Goal: Navigation & Orientation: Find specific page/section

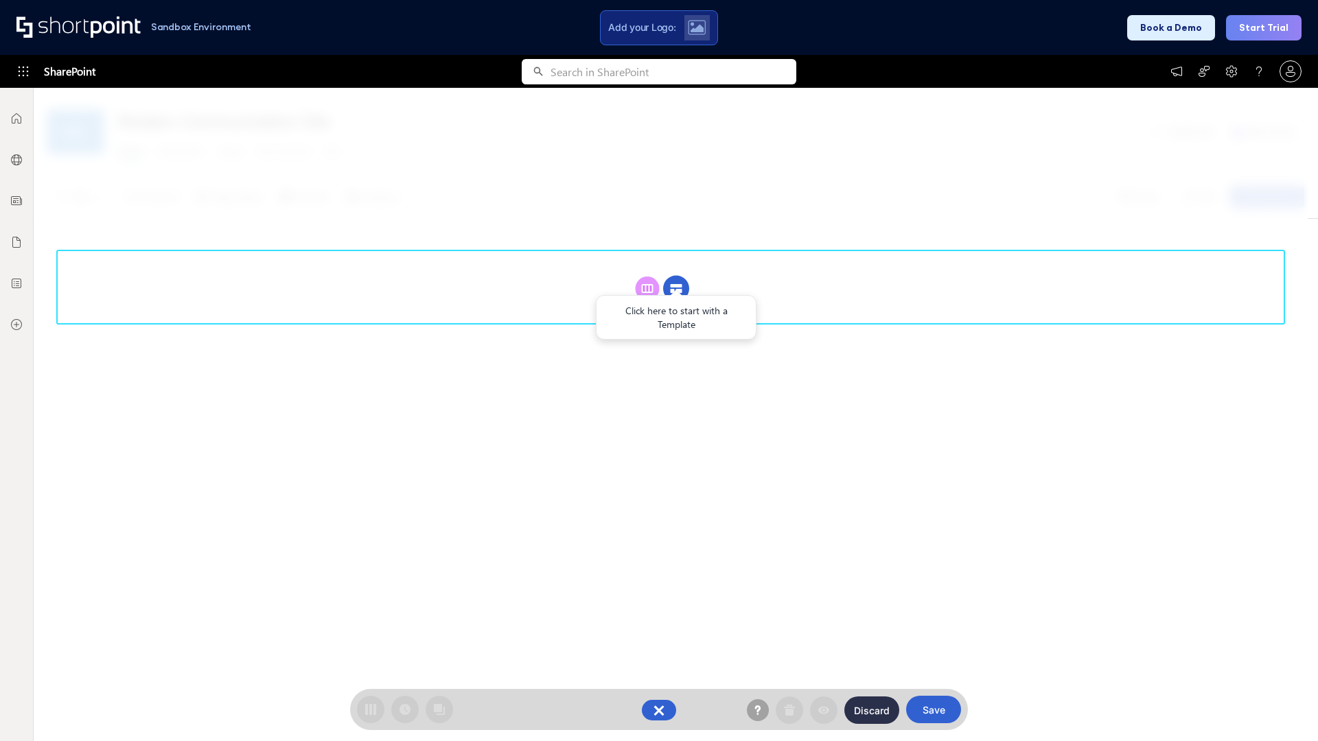
click at [676, 276] on circle at bounding box center [676, 289] width 26 height 26
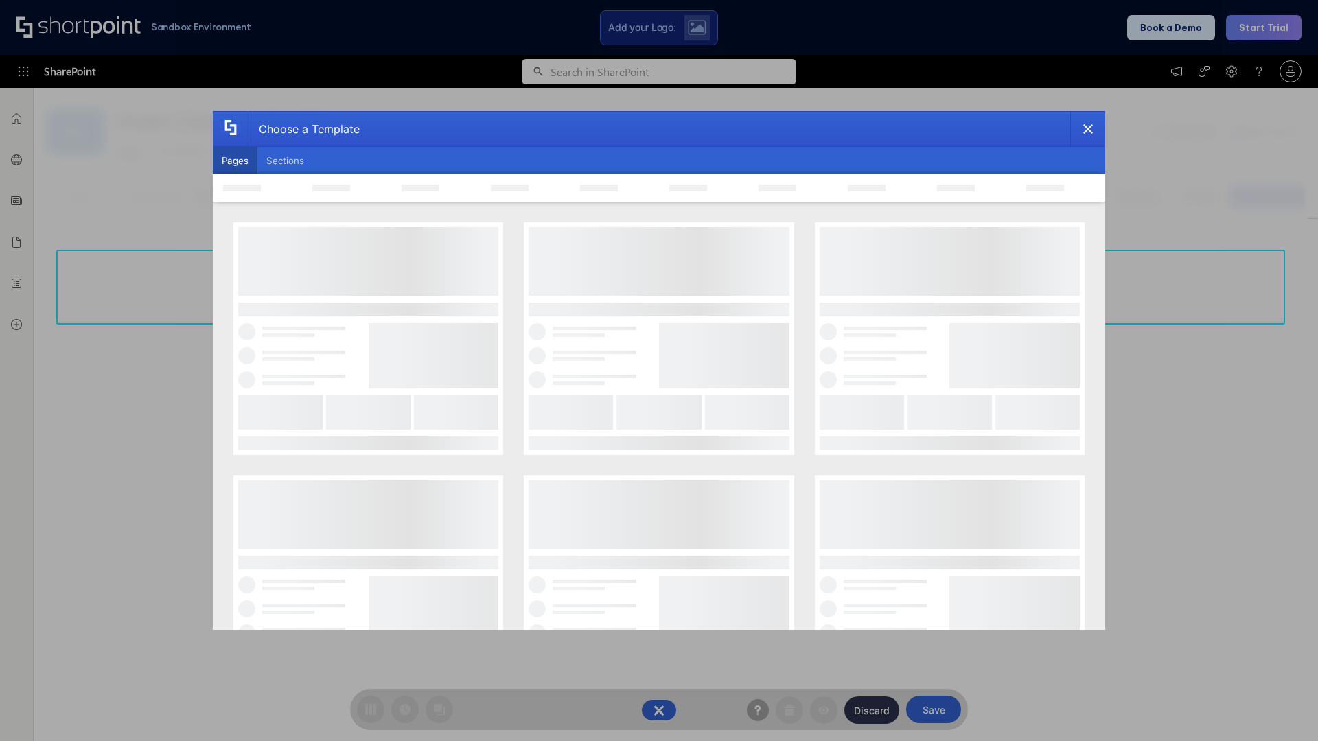
scroll to position [188, 0]
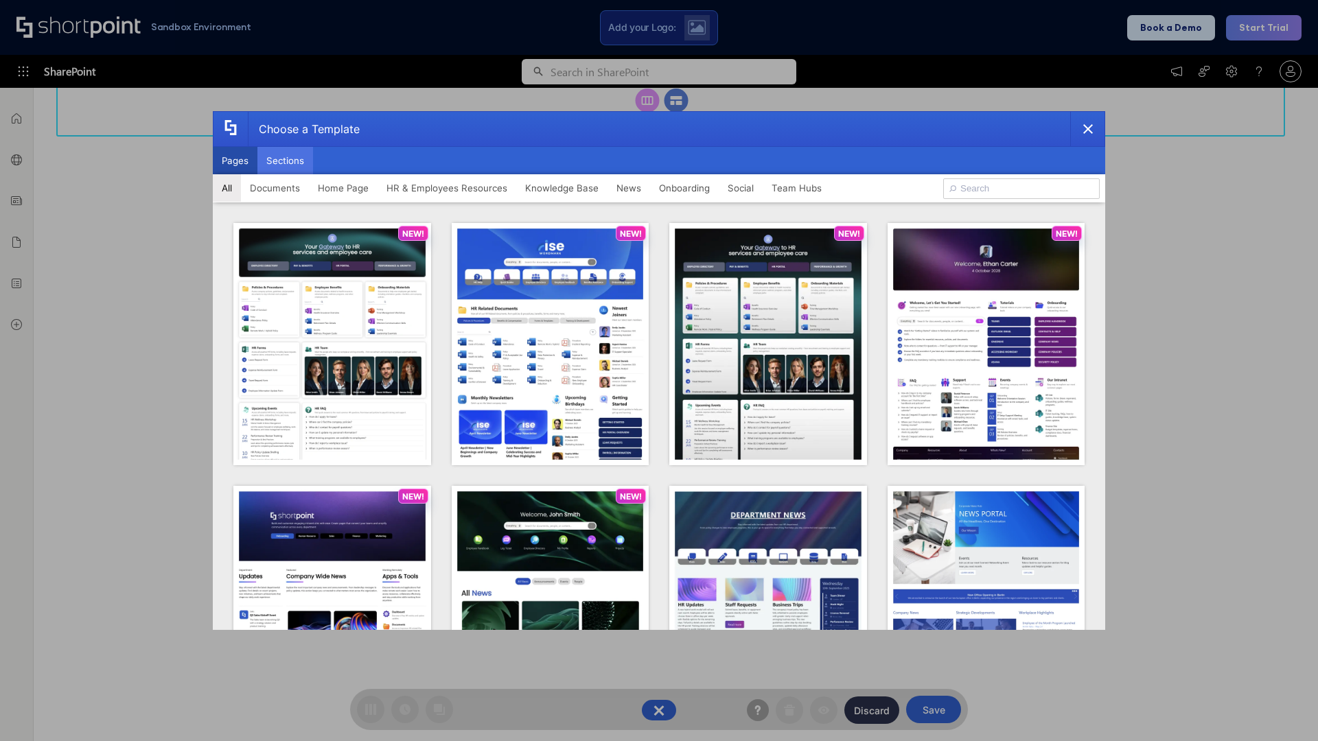
click at [285, 161] on button "Sections" at bounding box center [285, 160] width 56 height 27
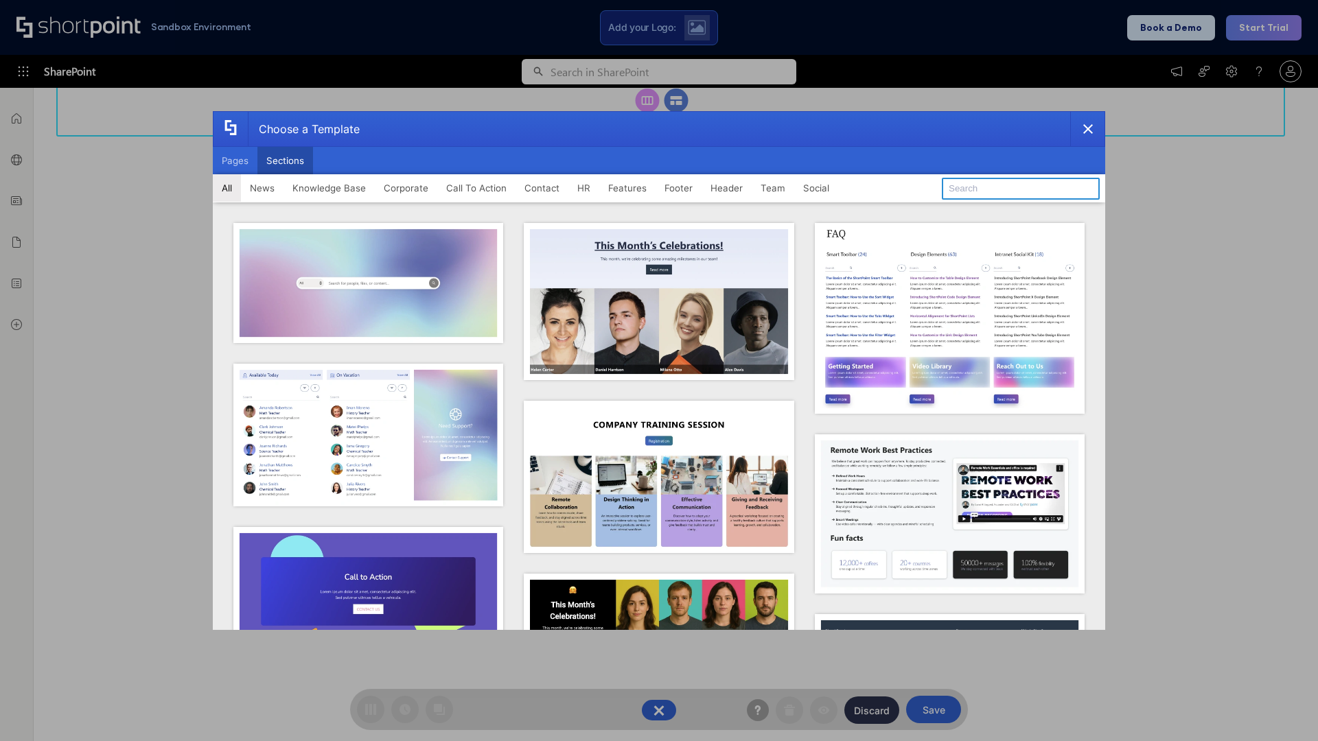
type input "Knowledge Base 2"
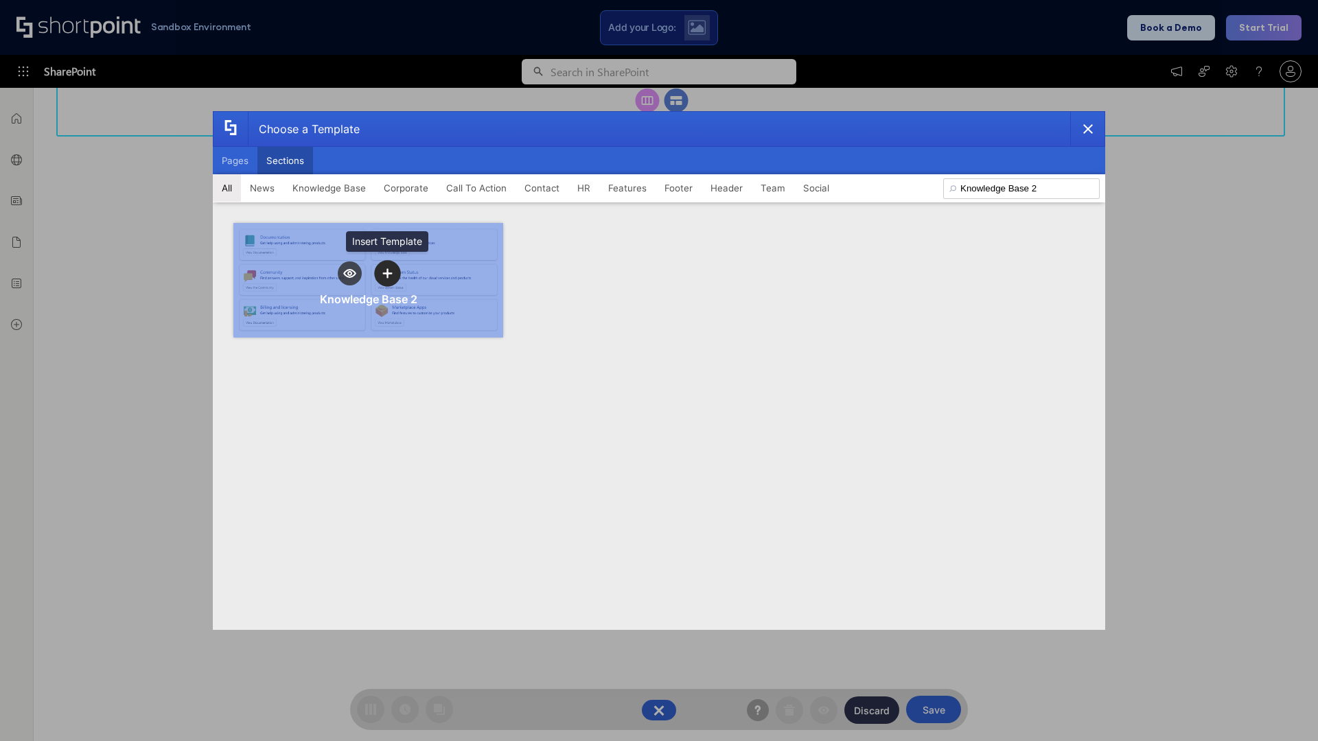
click at [387, 273] on icon "template selector" at bounding box center [387, 273] width 10 height 10
